Goal: Check status

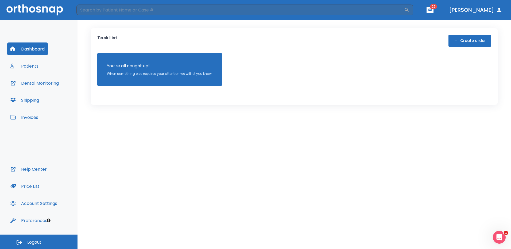
click at [21, 68] on button "Patients" at bounding box center [24, 66] width 35 height 13
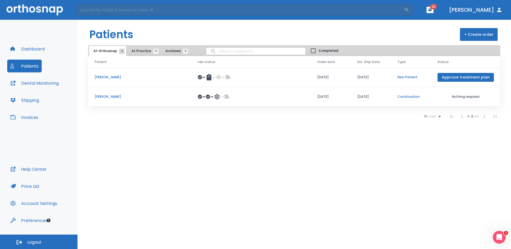
click at [370, 98] on td "[DATE]" at bounding box center [371, 97] width 40 height 20
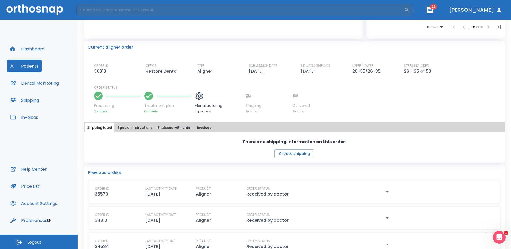
scroll to position [105, 0]
